Goal: Task Accomplishment & Management: Use online tool/utility

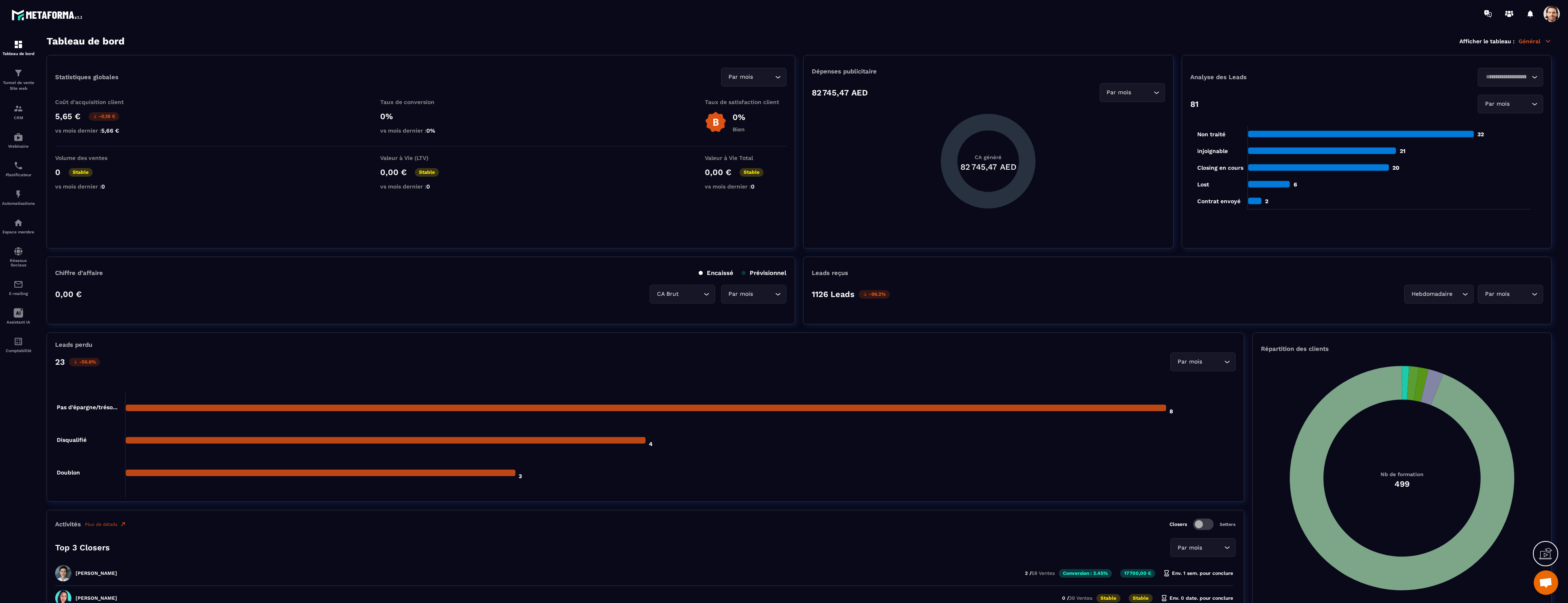
click at [40, 91] on section "Tableau de bord Afficher le tableau : Général Statistiques globales Par mois Lo…" at bounding box center [798, 319] width 1521 height 568
click at [31, 88] on p "Tunnel de vente Site web" at bounding box center [18, 85] width 33 height 11
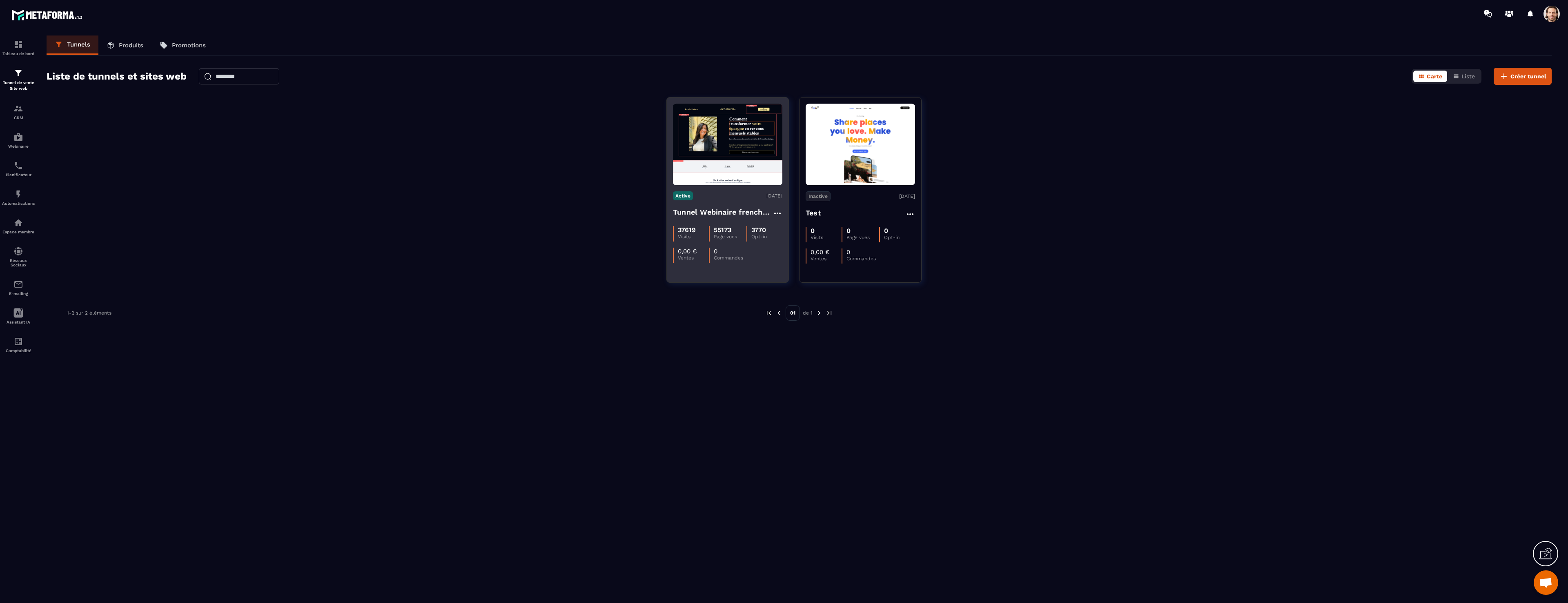
click at [709, 213] on h4 "Tunnel Webinaire frenchy partners" at bounding box center [723, 212] width 100 height 11
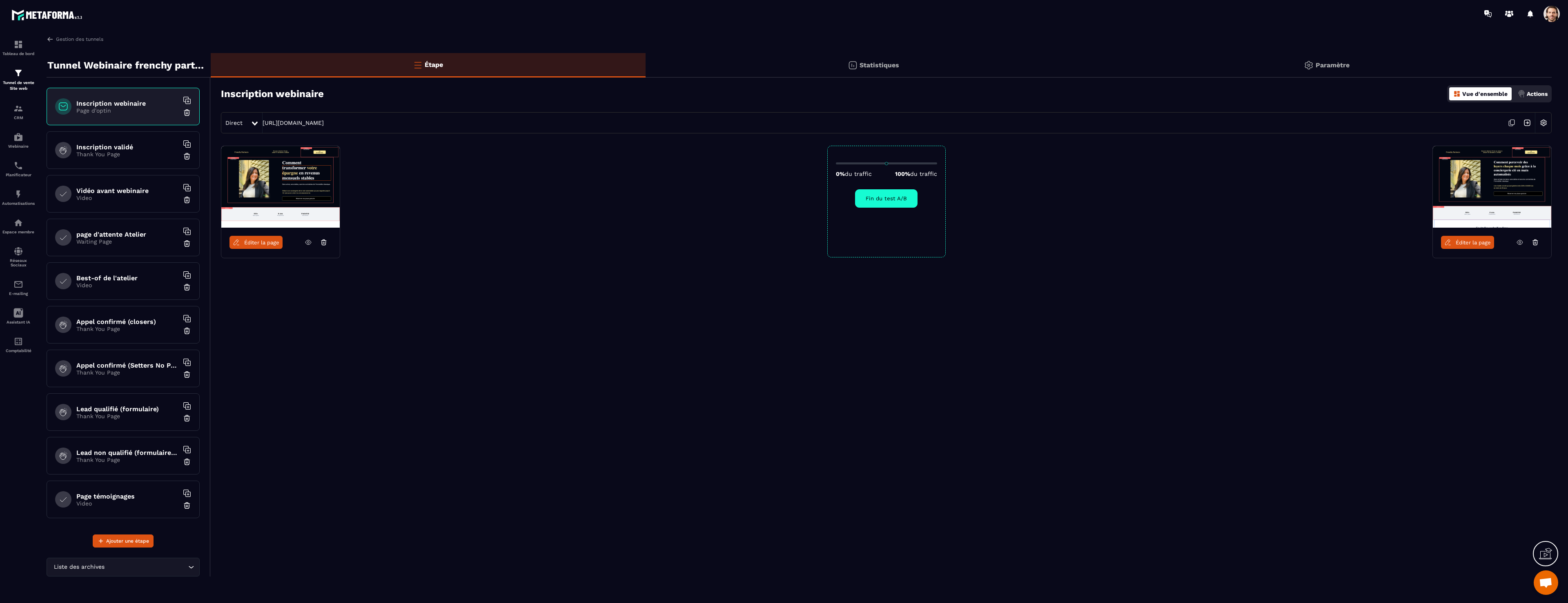
click at [268, 244] on span "Éditer la page" at bounding box center [261, 242] width 35 height 6
